Goal: Check status: Check status

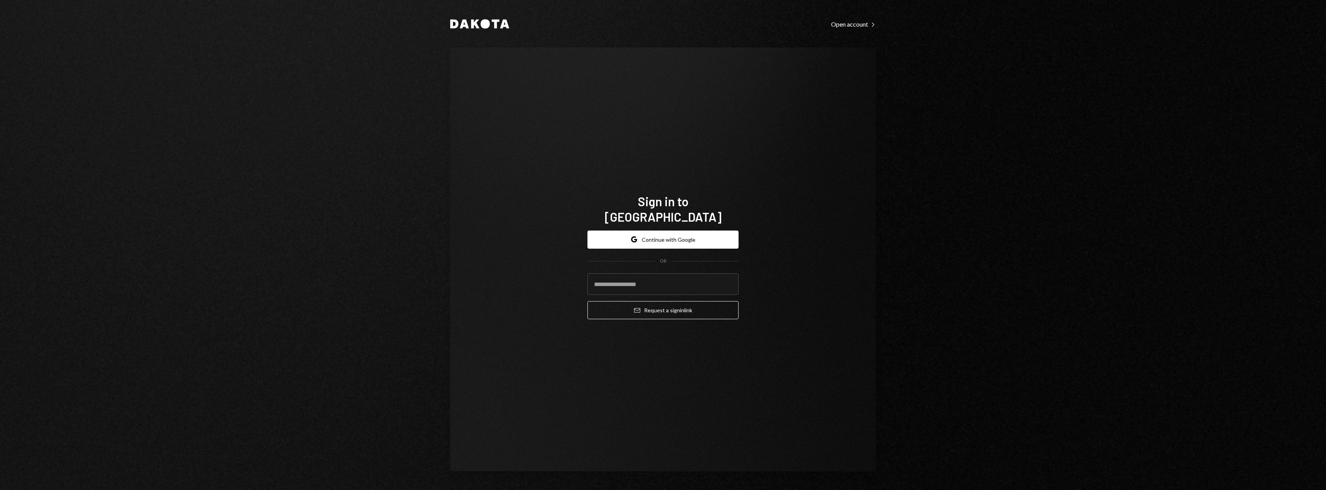
click at [620, 242] on form "Google Continue with Google OR Email Request a sign in link" at bounding box center [662, 274] width 151 height 89
click at [630, 231] on button "Google Continue with Google" at bounding box center [662, 239] width 151 height 18
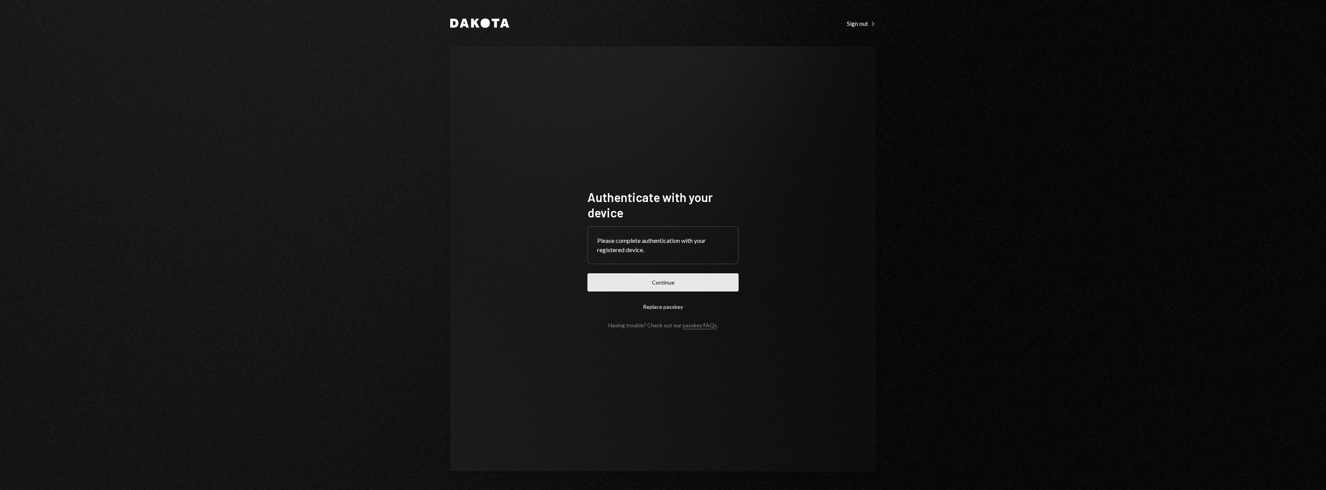
click at [674, 285] on button "Continue" at bounding box center [662, 282] width 151 height 18
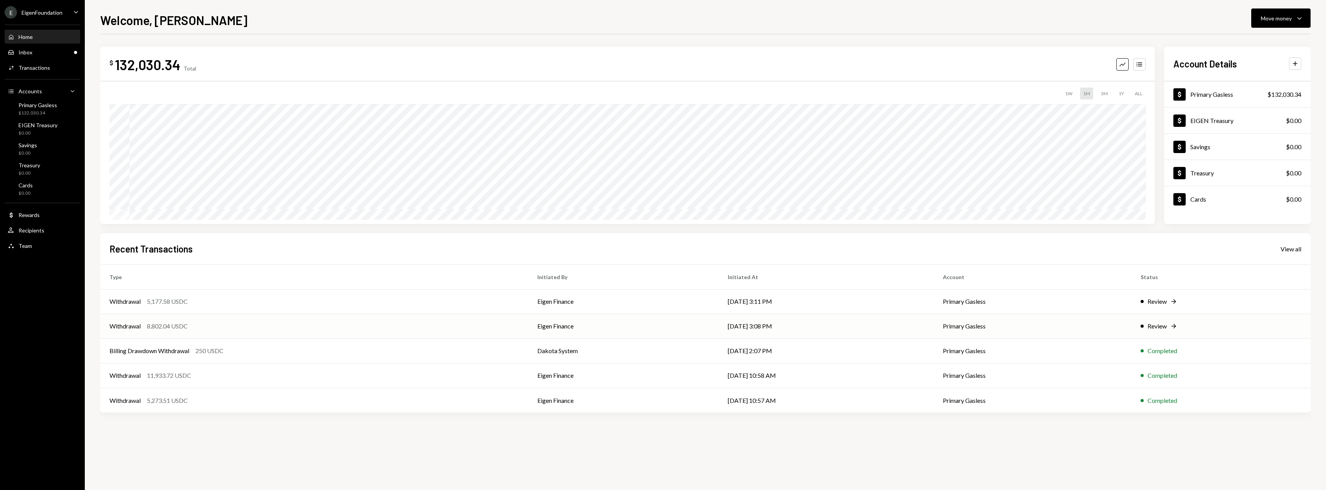
click at [945, 325] on td "Primary Gasless" at bounding box center [1032, 326] width 198 height 25
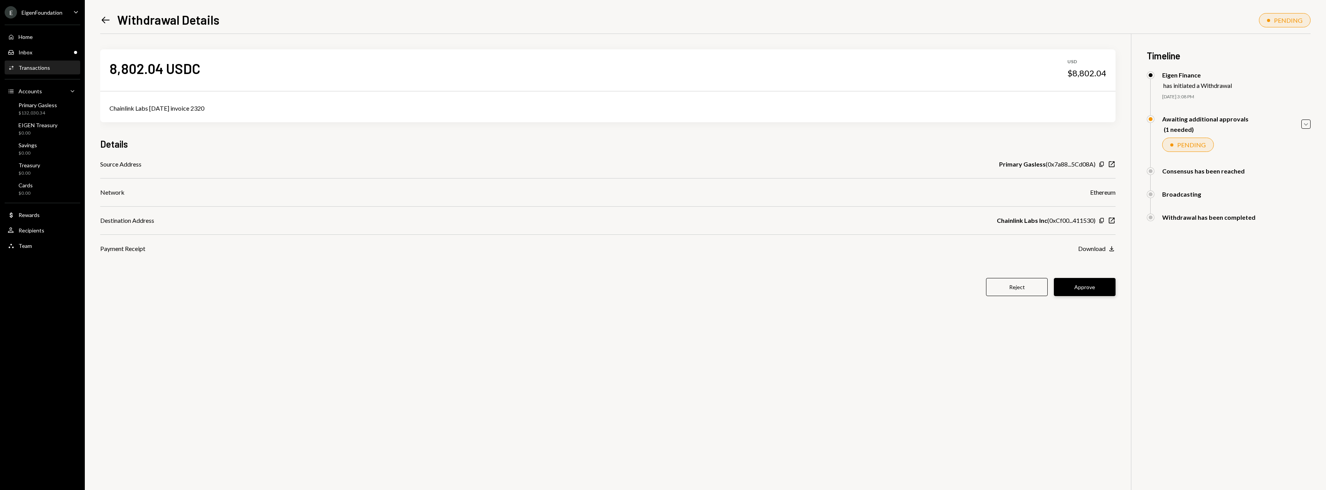
click at [1086, 288] on button "Approve" at bounding box center [1085, 287] width 62 height 18
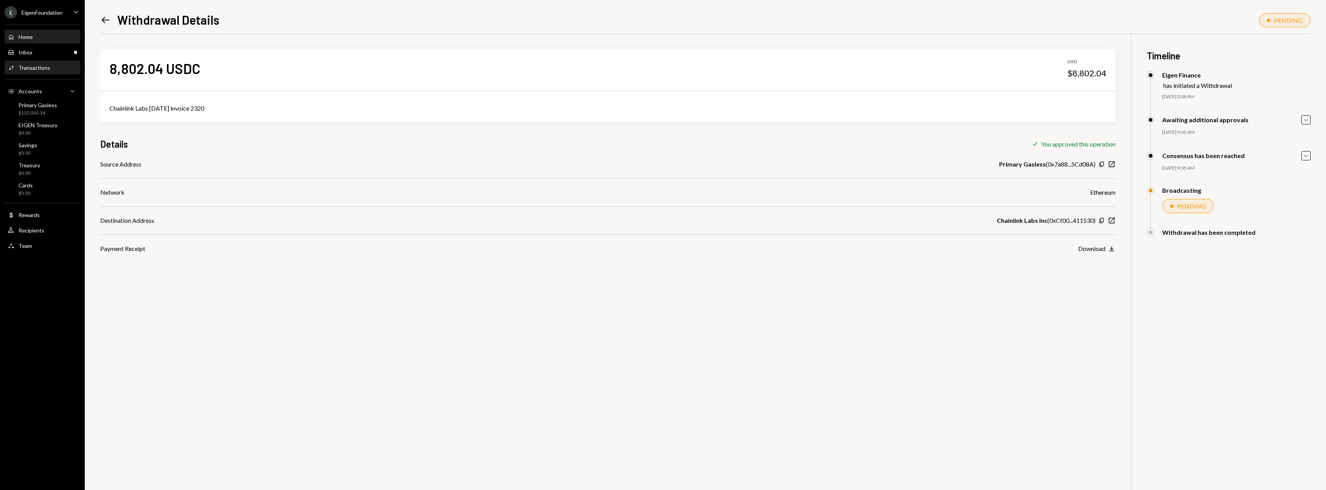
click at [28, 37] on div "Home" at bounding box center [25, 37] width 14 height 7
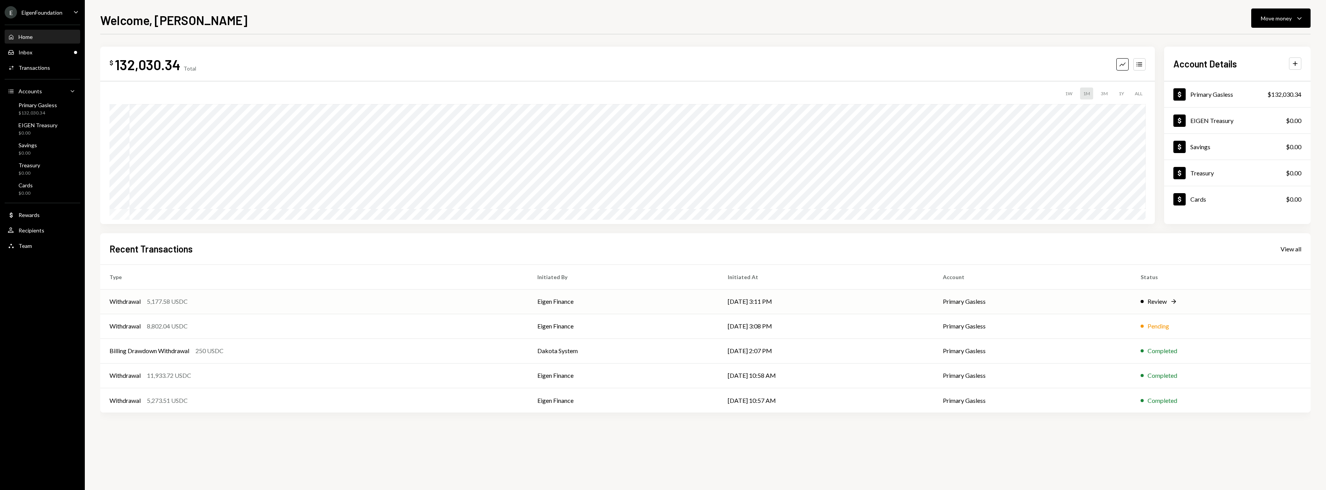
click at [589, 299] on td "Eigen Finance" at bounding box center [623, 301] width 190 height 25
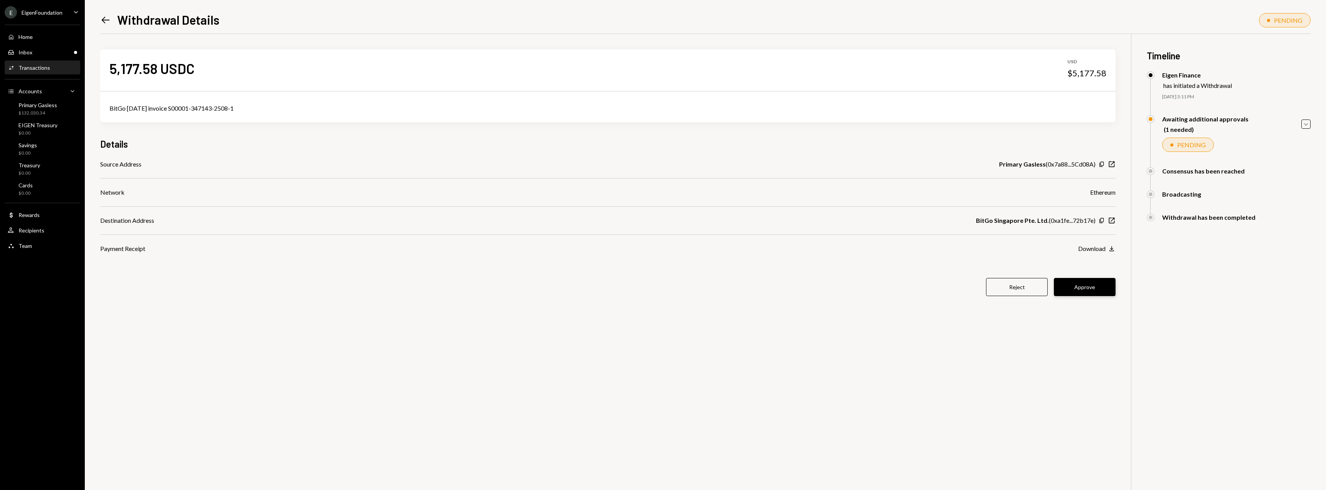
click at [1102, 281] on button "Approve" at bounding box center [1085, 287] width 62 height 18
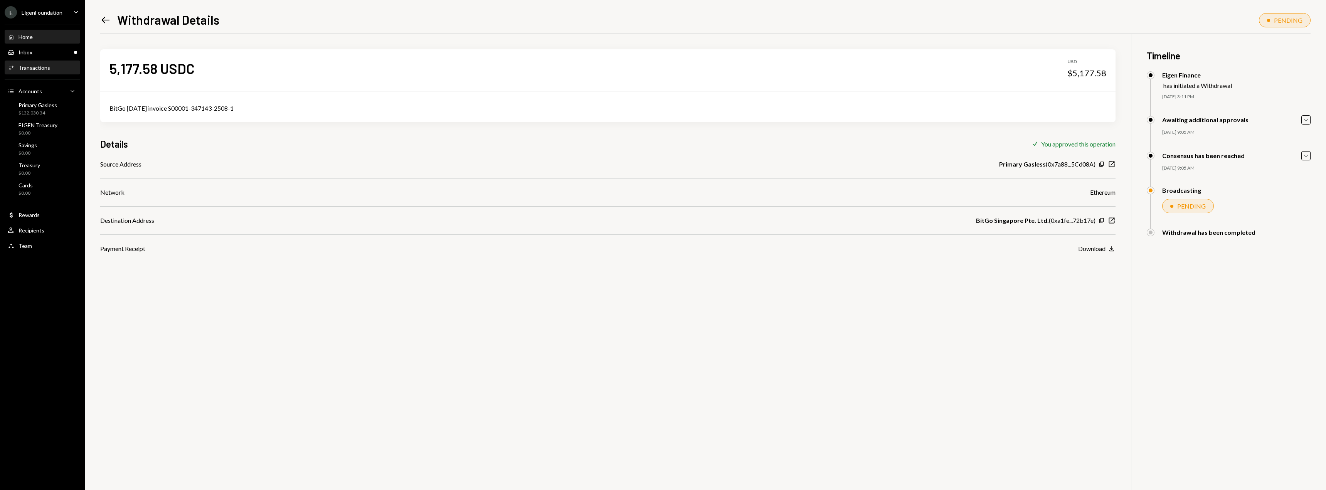
click at [25, 36] on div "Home" at bounding box center [25, 37] width 14 height 7
